Goal: Information Seeking & Learning: Learn about a topic

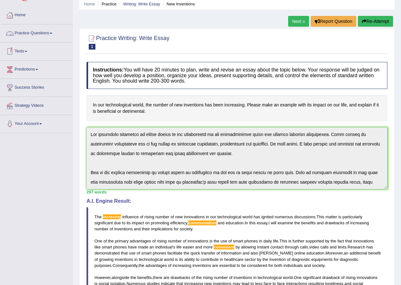
click at [54, 32] on link "Practice Questions" at bounding box center [36, 32] width 72 height 16
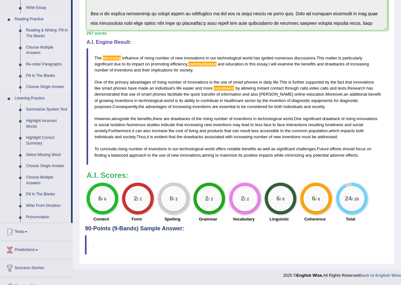
scroll to position [213, 0]
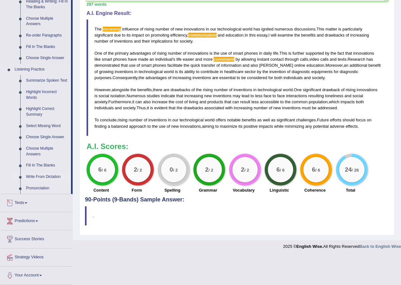
click at [38, 177] on link "Write From Dictation" at bounding box center [47, 176] width 48 height 11
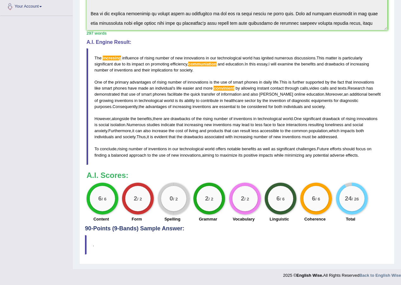
scroll to position [80, 0]
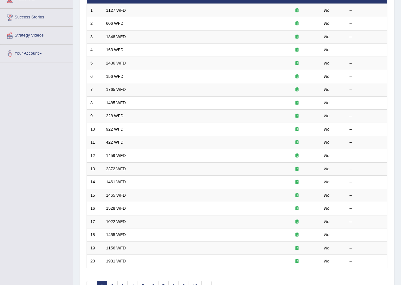
scroll to position [32, 0]
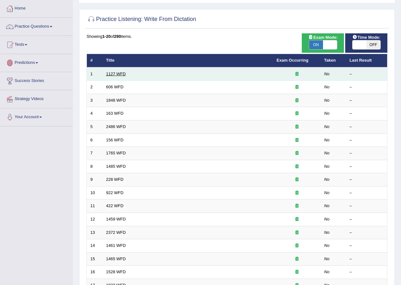
click at [123, 74] on link "1127 WFD" at bounding box center [116, 73] width 20 height 5
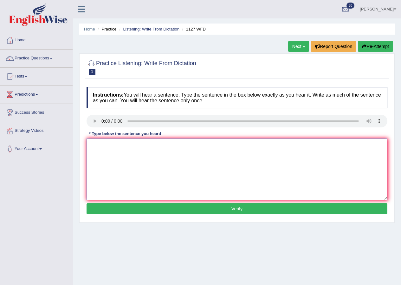
click at [127, 149] on textarea at bounding box center [237, 169] width 301 height 62
type textarea "A university degree is a requirement in most professions."
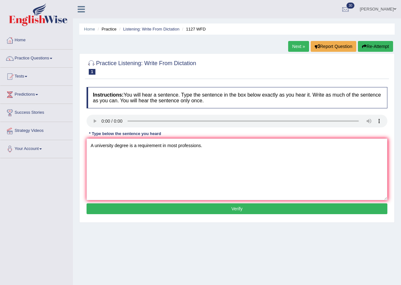
click at [232, 207] on button "Verify" at bounding box center [237, 208] width 301 height 11
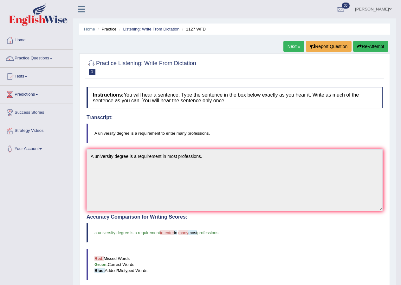
click at [292, 47] on link "Next »" at bounding box center [294, 46] width 21 height 11
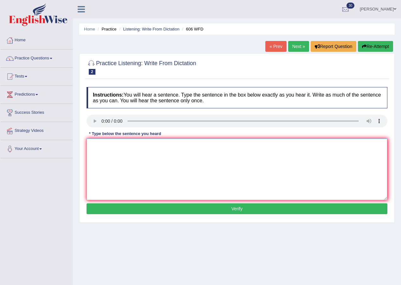
click at [104, 185] on textarea at bounding box center [237, 169] width 301 height 62
type textarea "Students will study the language and literature in ancient greek."
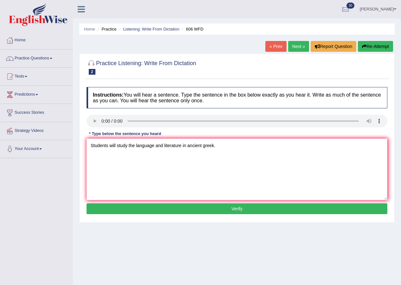
click at [194, 211] on button "Verify" at bounding box center [237, 208] width 301 height 11
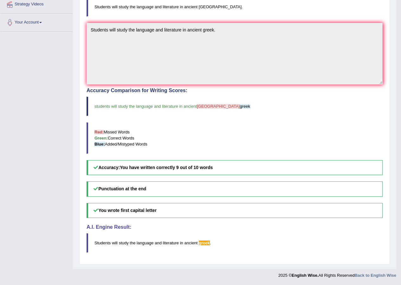
scroll to position [31, 0]
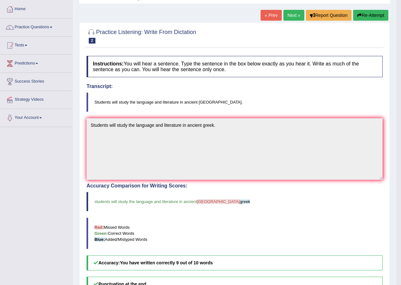
click at [296, 19] on link "Next »" at bounding box center [294, 15] width 21 height 11
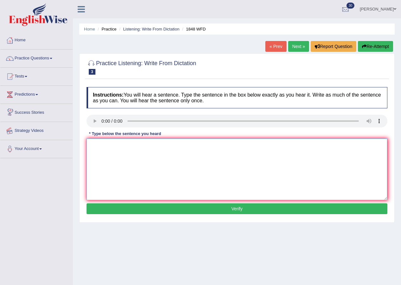
click at [96, 149] on textarea at bounding box center [237, 169] width 301 height 62
click at [92, 147] on textarea "students must present valid identification to enter in this course." at bounding box center [237, 169] width 301 height 62
type textarea "Students must present valid identification to enter in this course."
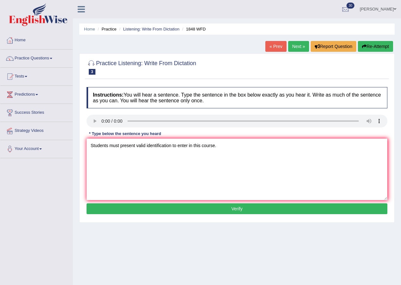
click at [225, 204] on button "Verify" at bounding box center [237, 208] width 301 height 11
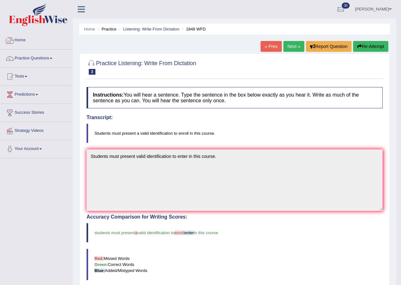
click at [286, 47] on link "Next »" at bounding box center [294, 46] width 21 height 11
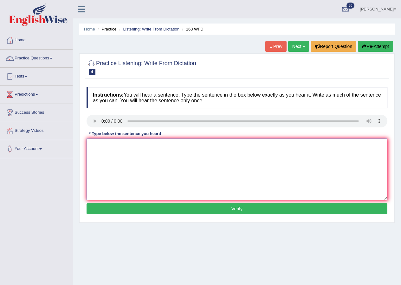
click at [139, 150] on textarea at bounding box center [237, 169] width 301 height 62
type textarea "A number of assignments to submit in the conference."
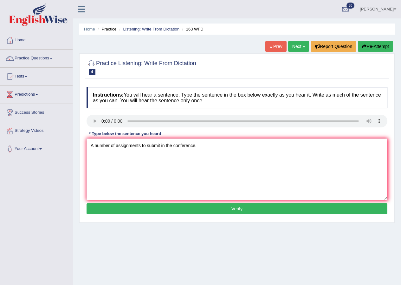
click at [227, 209] on button "Verify" at bounding box center [237, 208] width 301 height 11
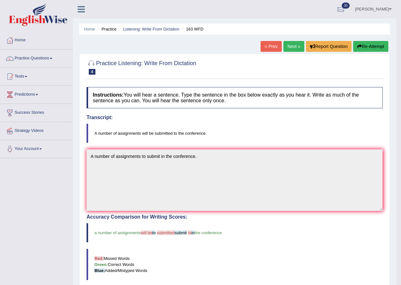
click at [295, 46] on link "Next »" at bounding box center [294, 46] width 21 height 11
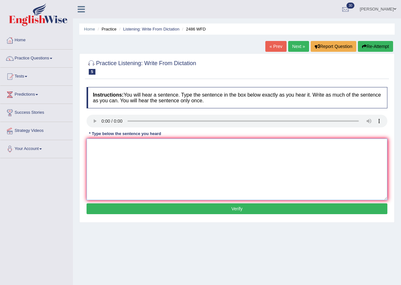
click at [121, 156] on textarea at bounding box center [237, 169] width 301 height 62
click at [95, 145] on textarea "Ity is quiet common that our facial expressionas are different among the world." at bounding box center [237, 169] width 301 height 62
click at [180, 145] on textarea "It is quiet common that our facial expressionas are different among the world." at bounding box center [237, 169] width 301 height 62
type textarea "It is quiet common that our facial expressions are different among the world."
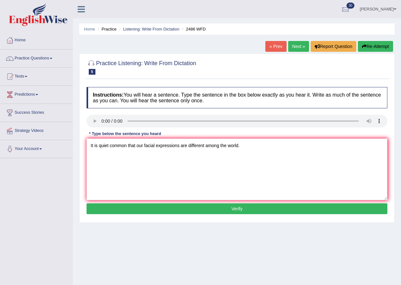
click at [237, 211] on button "Verify" at bounding box center [237, 208] width 301 height 11
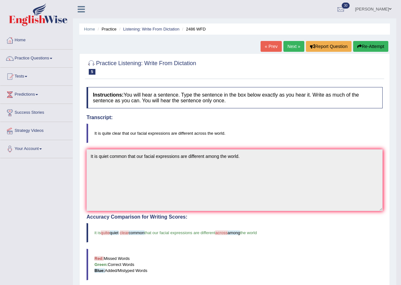
click at [295, 46] on link "Next »" at bounding box center [294, 46] width 21 height 11
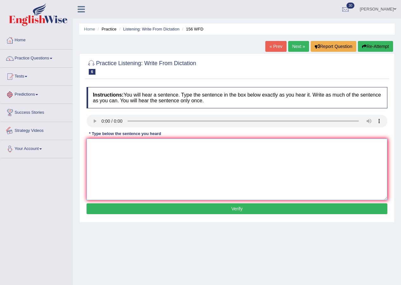
click at [113, 161] on textarea at bounding box center [237, 169] width 301 height 62
type textarea "All of your assignments are due by [DATE]."
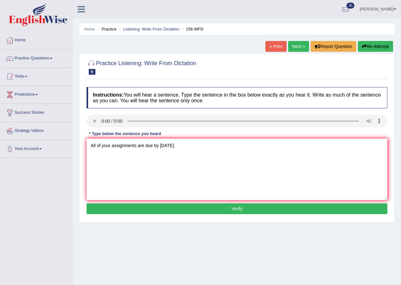
click at [241, 207] on button "Verify" at bounding box center [237, 208] width 301 height 11
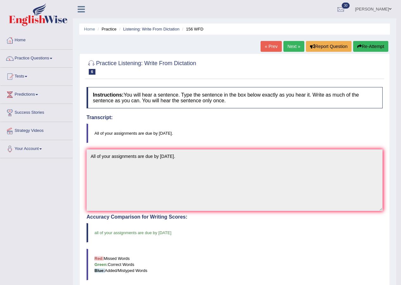
click at [290, 45] on link "Next »" at bounding box center [294, 46] width 21 height 11
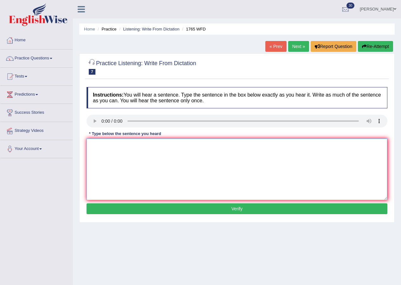
click at [117, 158] on textarea at bounding box center [237, 169] width 301 height 62
type textarea "Application forms for sharing accomodation must be completed two months in adva…"
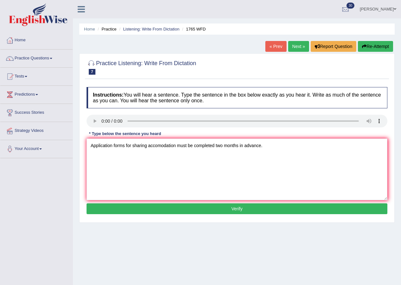
click at [226, 208] on button "Verify" at bounding box center [237, 208] width 301 height 11
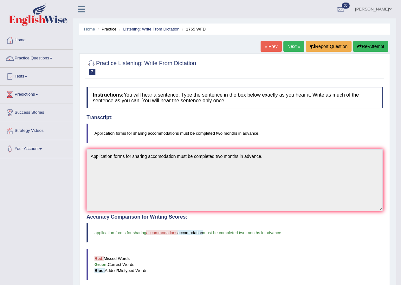
click at [294, 44] on link "Next »" at bounding box center [294, 46] width 21 height 11
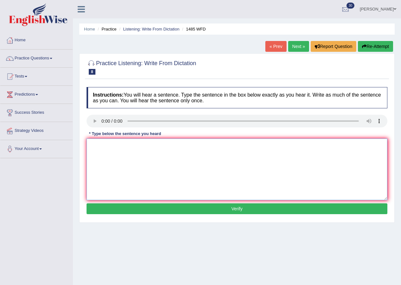
click at [196, 174] on textarea at bounding box center [237, 169] width 301 height 62
click at [145, 146] on textarea "Course work gives students a chance to thoroughly expose in a subject." at bounding box center [237, 169] width 301 height 62
type textarea "Course work gives students a chance to thoroughly expose in a subject."
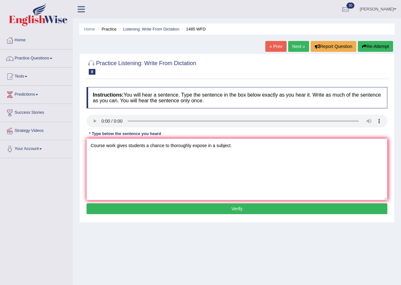
click at [247, 207] on button "Verify" at bounding box center [237, 208] width 301 height 11
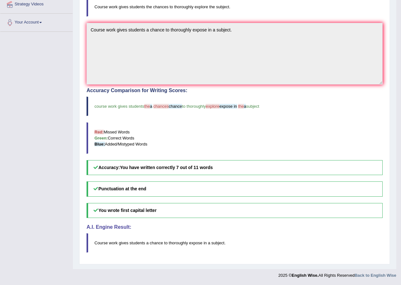
scroll to position [31, 0]
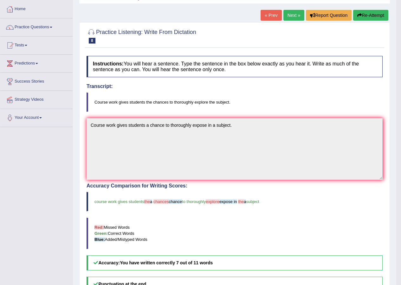
click at [293, 17] on link "Next »" at bounding box center [294, 15] width 21 height 11
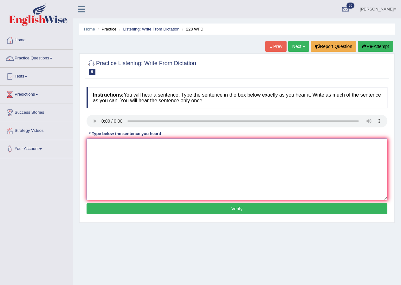
click at [162, 150] on textarea at bounding box center [237, 169] width 301 height 62
type textarea "Computer science has become a popular university degree in course."
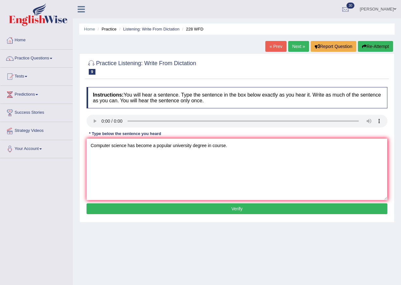
click at [246, 205] on button "Verify" at bounding box center [237, 208] width 301 height 11
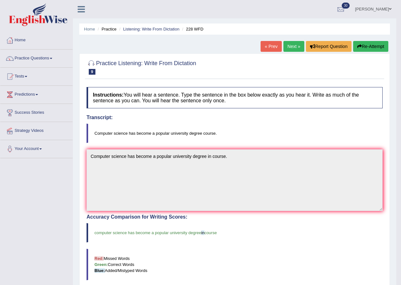
click at [292, 51] on link "Next »" at bounding box center [294, 46] width 21 height 11
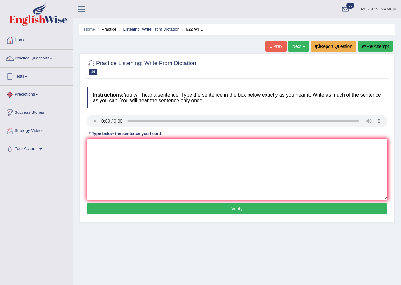
click at [144, 156] on textarea at bounding box center [237, 169] width 301 height 62
type textarea "Students attending the education conference must register first."
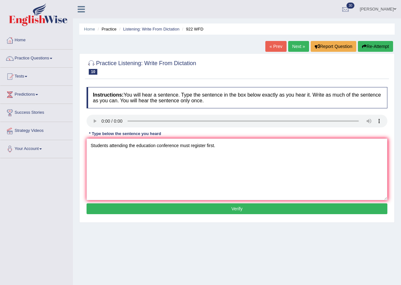
click at [241, 209] on button "Verify" at bounding box center [237, 208] width 301 height 11
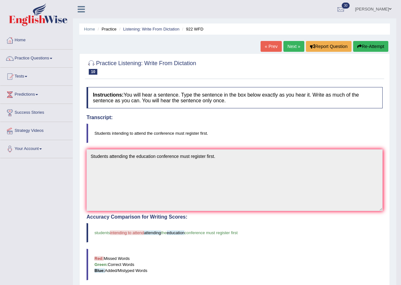
click at [287, 44] on link "Next »" at bounding box center [294, 46] width 21 height 11
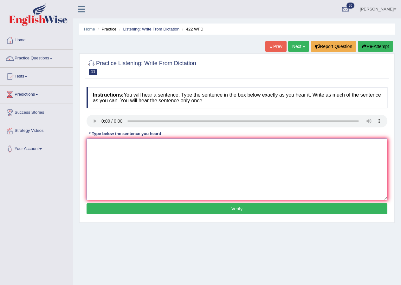
click at [135, 156] on textarea at bounding box center [237, 169] width 301 height 62
type textarea "The most important details in this argument are missing."
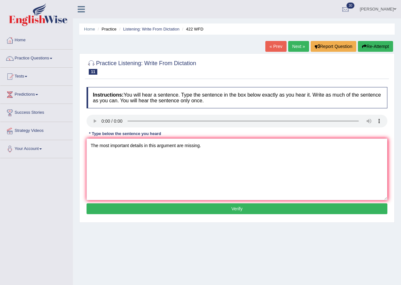
click at [235, 204] on button "Verify" at bounding box center [237, 208] width 301 height 11
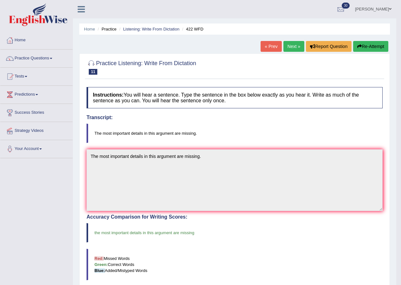
click at [290, 46] on link "Next »" at bounding box center [294, 46] width 21 height 11
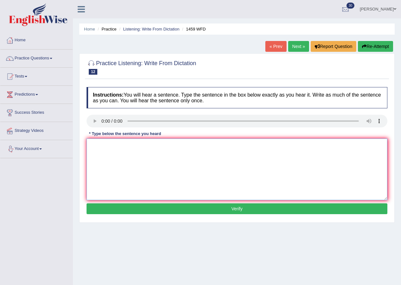
click at [120, 148] on textarea at bounding box center [237, 169] width 301 height 62
click at [111, 150] on textarea "All e" at bounding box center [237, 169] width 301 height 62
click at [192, 146] on textarea "All experiments and procedures have been outlines in the library manual." at bounding box center [237, 169] width 301 height 62
type textarea "All experiments and procedures have been outlined in the library manual."
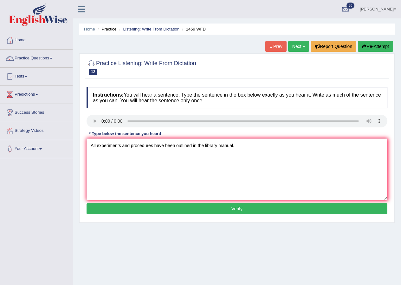
click at [238, 207] on button "Verify" at bounding box center [237, 208] width 301 height 11
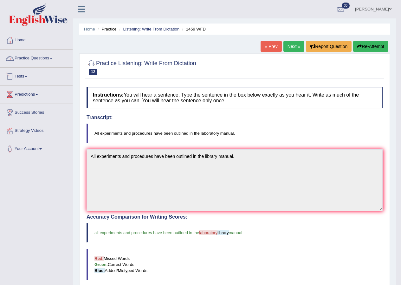
click at [30, 62] on link "Practice Questions" at bounding box center [36, 57] width 72 height 16
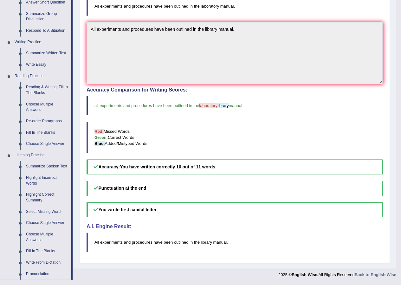
scroll to position [213, 0]
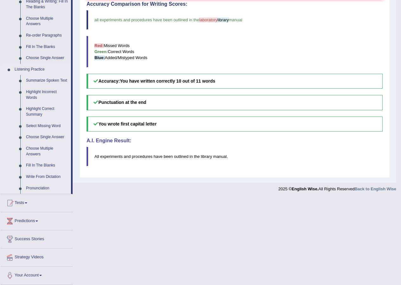
click at [41, 79] on link "Summarize Spoken Text" at bounding box center [47, 80] width 48 height 11
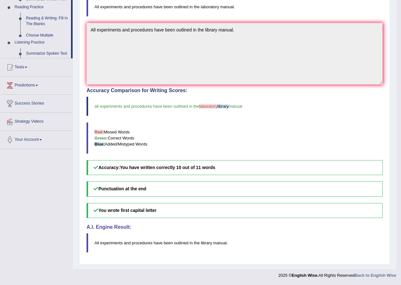
scroll to position [126, 0]
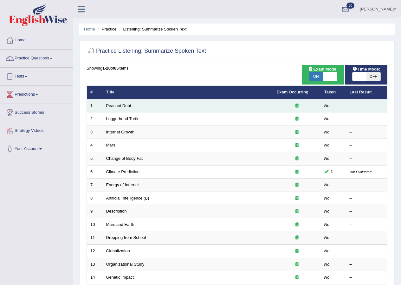
drag, startPoint x: 122, startPoint y: 105, endPoint x: 127, endPoint y: 100, distance: 6.7
click at [122, 105] on link "Peasant Debt" at bounding box center [118, 105] width 25 height 5
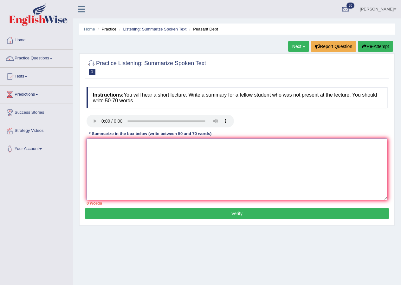
click at [138, 146] on textarea at bounding box center [237, 169] width 301 height 62
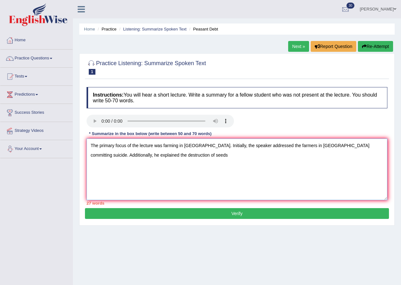
click at [111, 155] on textarea "The primary focus of the lecture was farming in [GEOGRAPHIC_DATA]. Initially, t…" at bounding box center [237, 169] width 301 height 62
click at [172, 157] on textarea "The primary focus of the lecture was farming in [GEOGRAPHIC_DATA]. Initially, t…" at bounding box center [237, 169] width 301 height 62
click at [300, 154] on textarea "The primary focus of the lecture was farming in [GEOGRAPHIC_DATA]. Initially, t…" at bounding box center [237, 169] width 301 height 62
click at [345, 157] on textarea "The primary focus of the lecture was farming in [GEOGRAPHIC_DATA]. Initially, t…" at bounding box center [237, 169] width 301 height 62
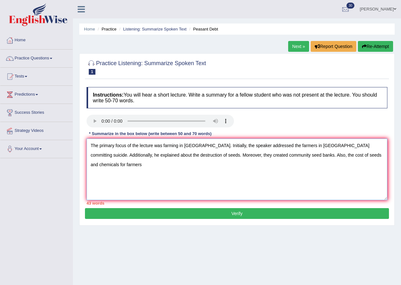
click at [368, 154] on textarea "The primary focus of the lecture was farming in [GEOGRAPHIC_DATA]. Initially, t…" at bounding box center [237, 169] width 301 height 62
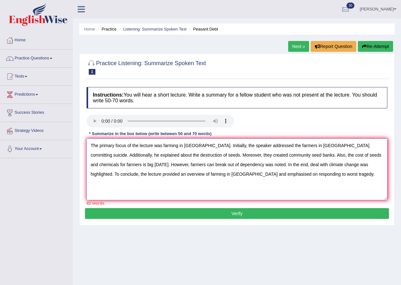
type textarea "The primary focus of the lecture was farming in [GEOGRAPHIC_DATA]. Initially, t…"
click at [241, 212] on button "Verify" at bounding box center [237, 213] width 304 height 11
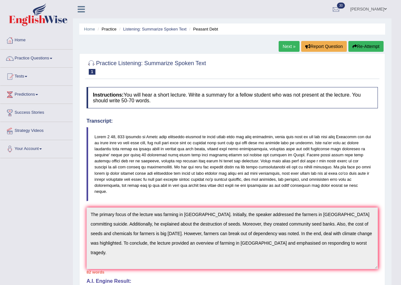
click at [367, 8] on link "[PERSON_NAME]" at bounding box center [369, 8] width 46 height 16
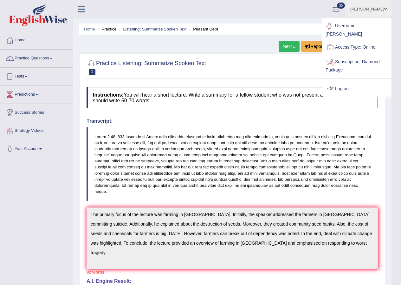
click at [344, 82] on link "Log out" at bounding box center [357, 89] width 69 height 15
